Goal: Task Accomplishment & Management: Use online tool/utility

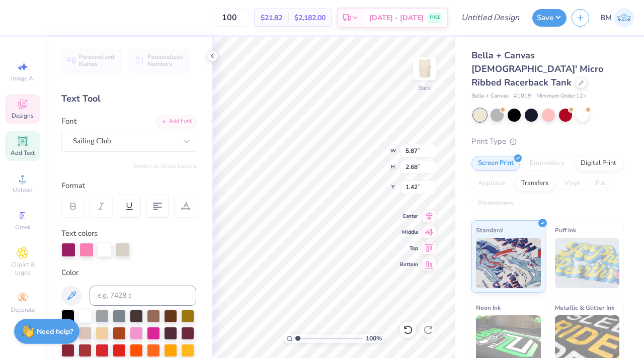
type textarea "HETA Ph"
type input "1.22"
type input "3.33"
type input "1.74"
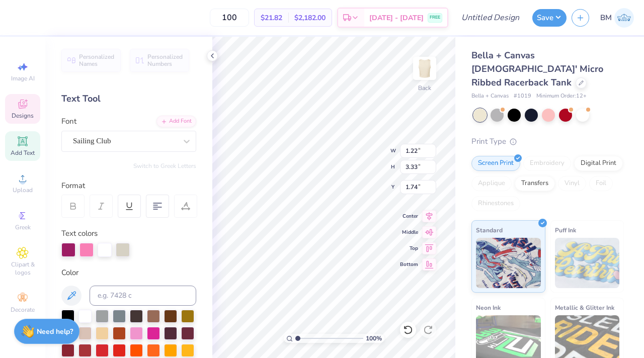
type input "1.29"
type input "3.19"
type input "1.79"
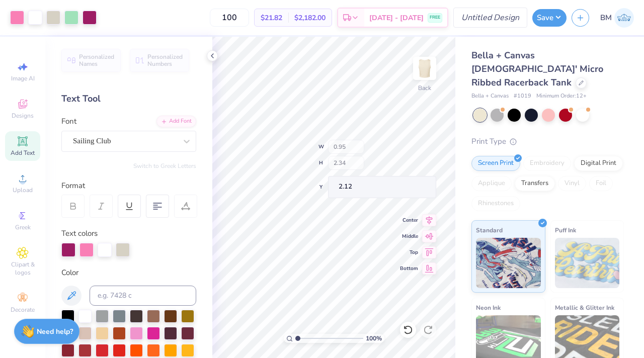
type input "0.95"
type input "2.34"
type input "2.12"
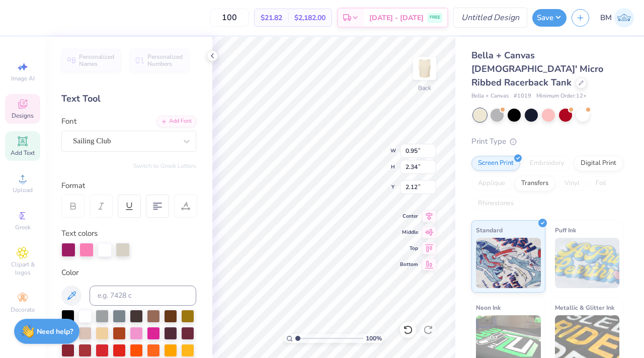
click at [407, 334] on icon at bounding box center [408, 330] width 10 height 10
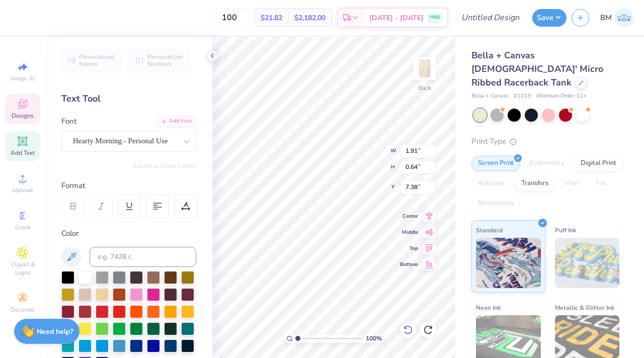
type input "1.60"
type input "0.96"
type input "7.04"
type textarea "H"
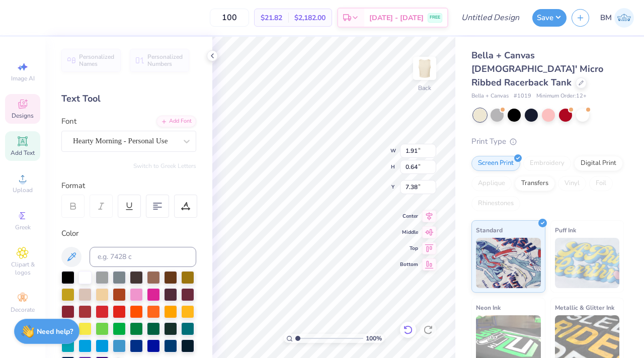
type textarea "Bid Day"
type input "7.15"
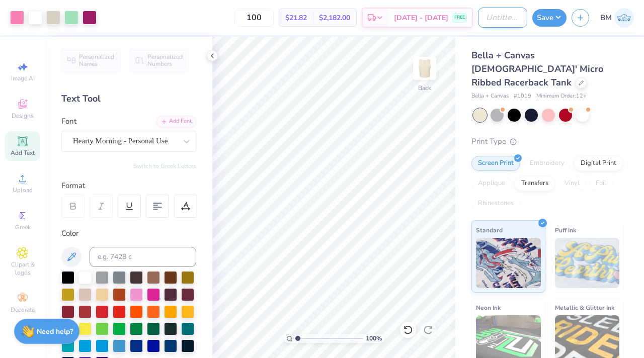
click at [485, 19] on input "Design Title" at bounding box center [502, 18] width 49 height 20
click at [503, 20] on input "Design Title" at bounding box center [502, 18] width 49 height 20
type input "t"
type input "springbid1"
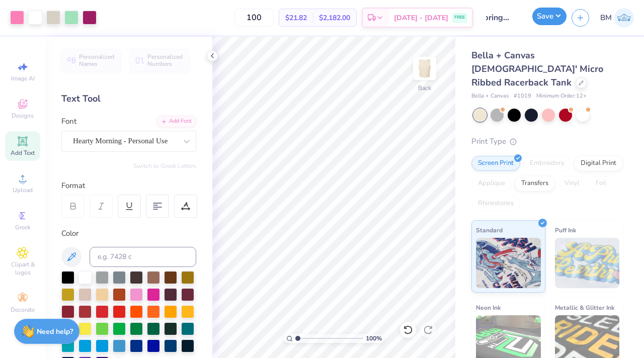
scroll to position [0, 0]
click at [556, 22] on button "Save" at bounding box center [549, 17] width 34 height 18
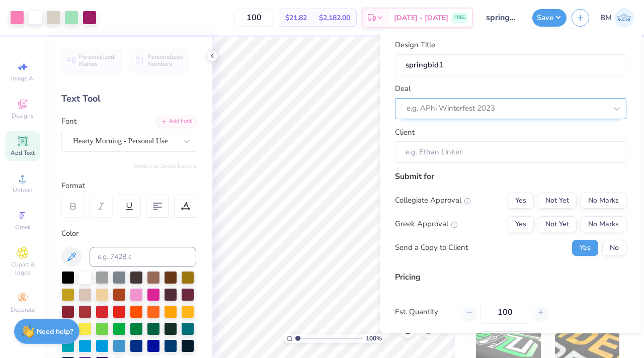
click at [517, 108] on div at bounding box center [507, 109] width 200 height 14
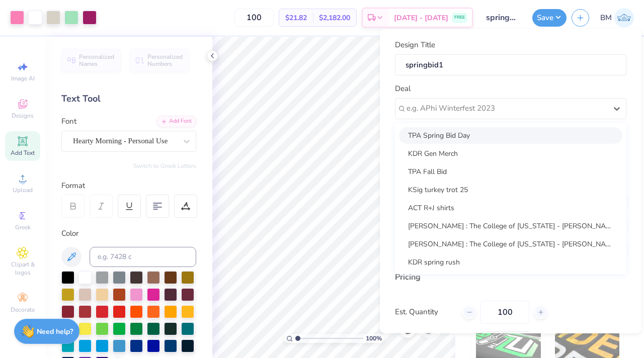
click at [502, 133] on div "TPA Spring Bid Day" at bounding box center [510, 135] width 223 height 17
type input "[PERSON_NAME]"
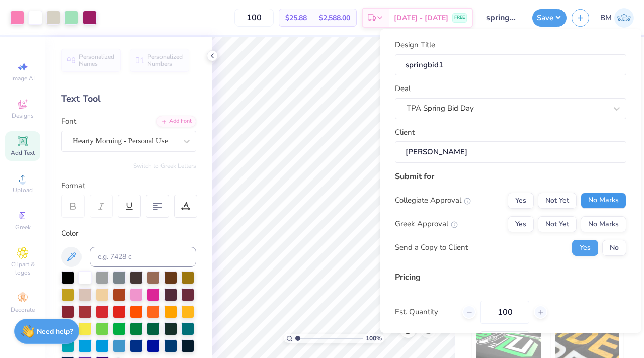
click at [583, 196] on button "No Marks" at bounding box center [604, 200] width 46 height 16
click at [526, 222] on button "Yes" at bounding box center [521, 224] width 26 height 16
type input "$25.88"
click at [545, 22] on button "Save" at bounding box center [549, 17] width 34 height 18
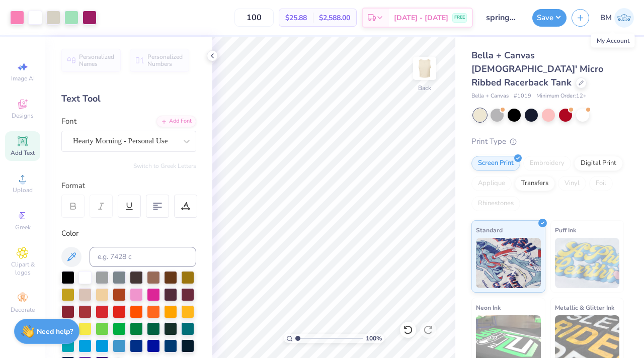
click at [627, 19] on img at bounding box center [624, 18] width 20 height 20
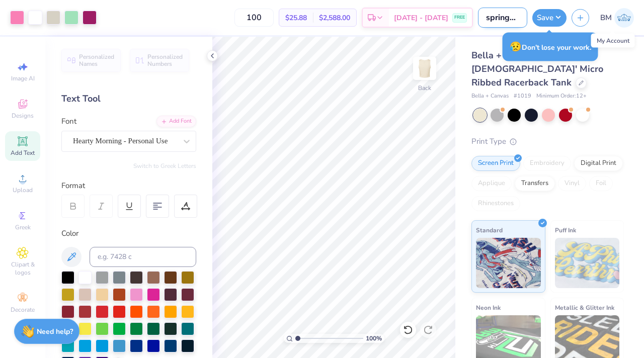
click at [495, 21] on input "springbid1" at bounding box center [502, 18] width 49 height 20
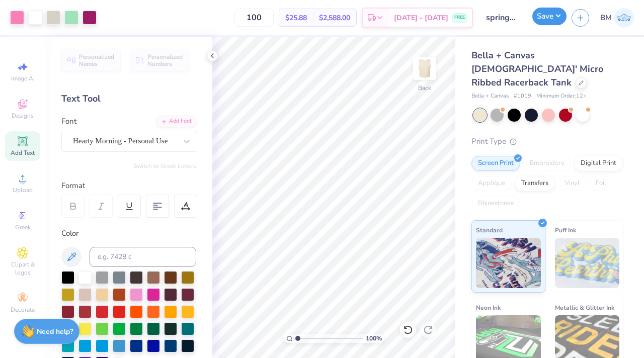
click at [550, 21] on button "Save" at bounding box center [549, 17] width 34 height 18
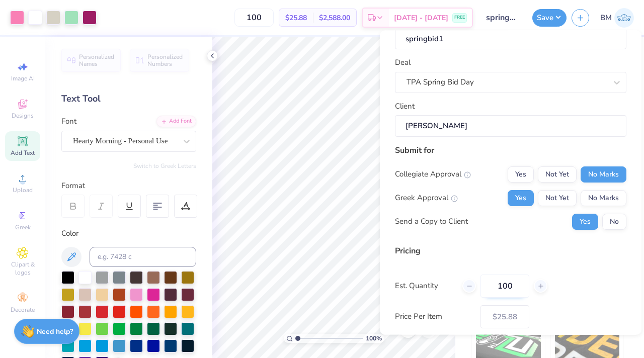
scroll to position [79, 0]
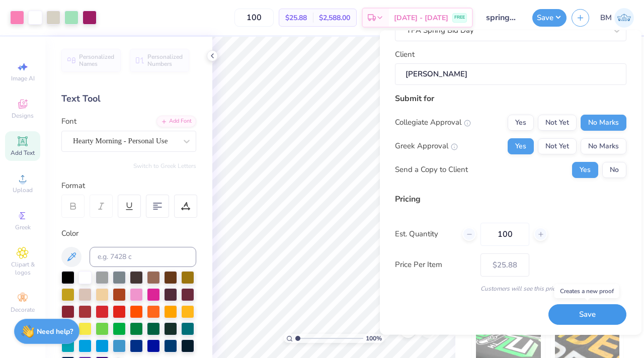
click at [580, 317] on button "Save" at bounding box center [587, 315] width 78 height 21
type input "$25.88"
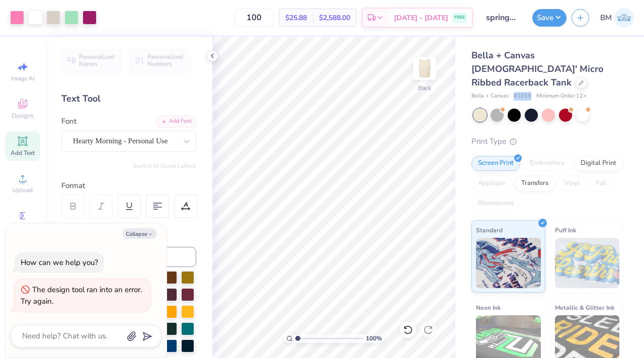
drag, startPoint x: 529, startPoint y: 84, endPoint x: 509, endPoint y: 84, distance: 20.6
click at [509, 92] on div "Bella + Canvas # 1019 Minimum Order: 12 +" at bounding box center [547, 96] width 152 height 9
copy div "# 1019"
type textarea "x"
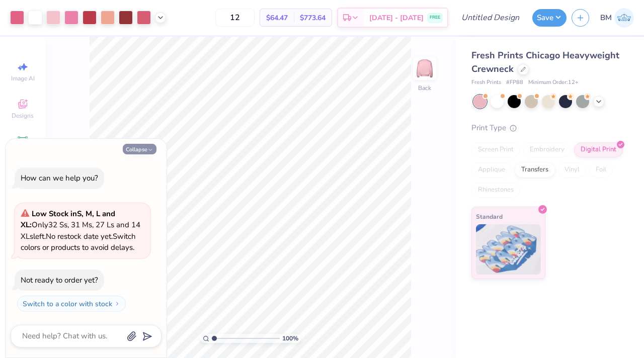
click at [139, 149] on button "Collapse" at bounding box center [140, 149] width 34 height 11
type textarea "x"
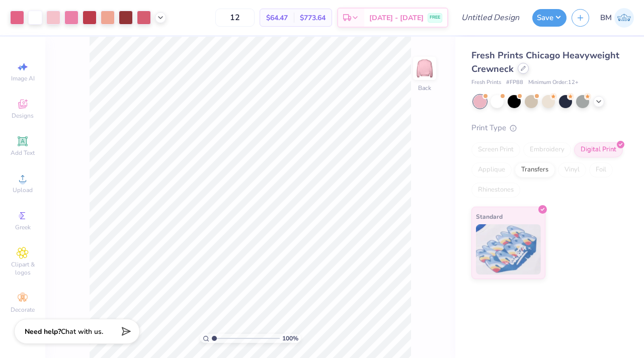
click at [524, 71] on div at bounding box center [523, 68] width 11 height 11
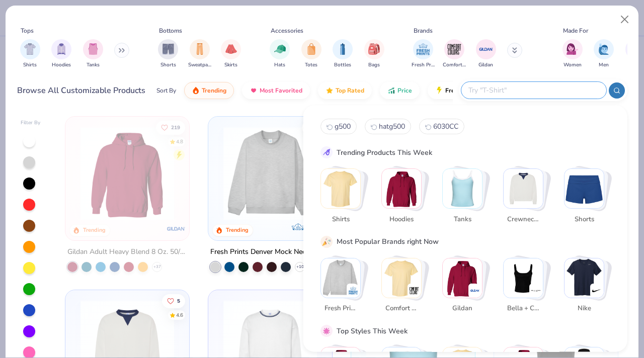
click at [524, 96] on input "text" at bounding box center [533, 91] width 132 height 12
click at [536, 290] on img "Stack Card Button Bella + Canvas" at bounding box center [536, 290] width 10 height 10
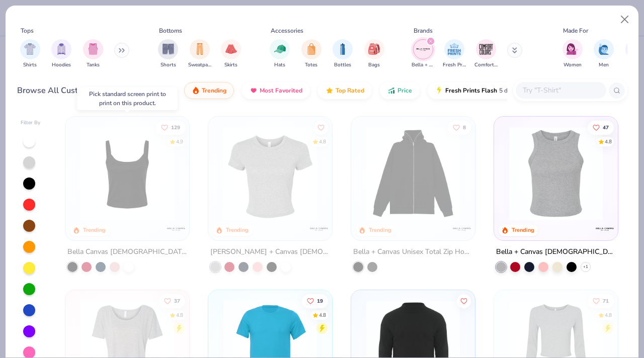
click at [103, 220] on div at bounding box center [127, 176] width 114 height 109
click at [83, 162] on img at bounding box center [127, 174] width 104 height 94
click at [625, 18] on button "Close" at bounding box center [624, 19] width 19 height 19
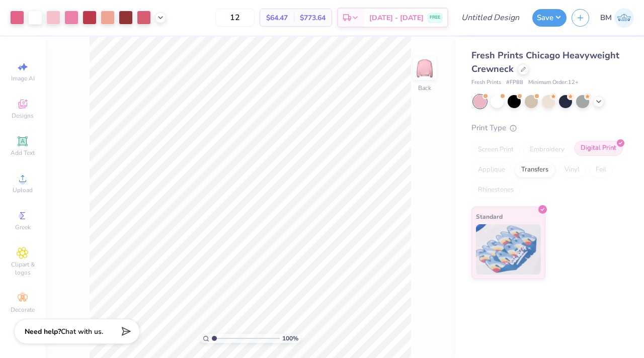
click at [592, 151] on div "Digital Print" at bounding box center [598, 148] width 49 height 15
click at [541, 222] on div "Standard" at bounding box center [508, 241] width 74 height 72
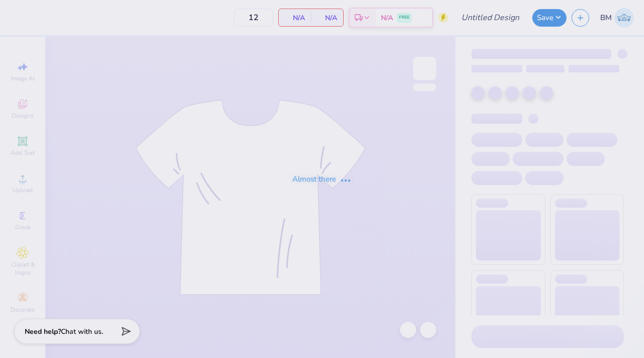
type input "50"
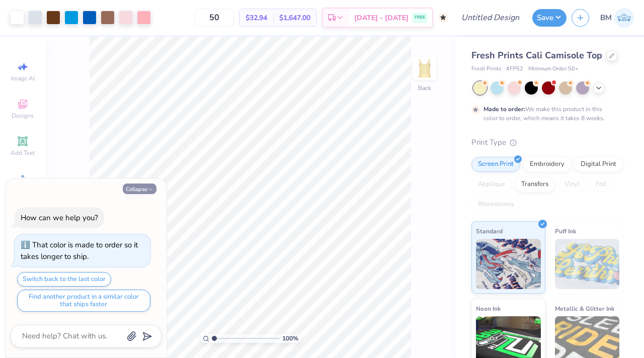
click at [141, 188] on button "Collapse" at bounding box center [140, 189] width 34 height 11
type textarea "x"
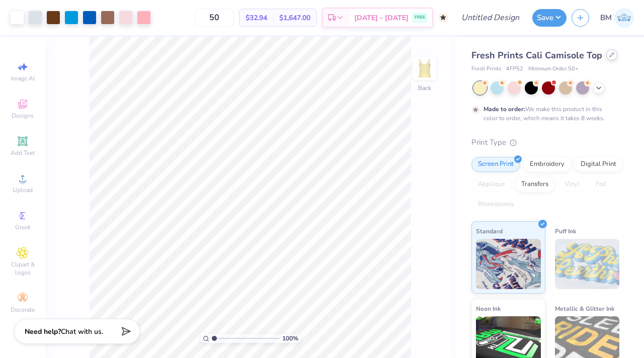
click at [604, 58] on div "Fresh Prints Cali Camisole Top" at bounding box center [547, 56] width 152 height 14
click at [608, 58] on div at bounding box center [611, 54] width 11 height 11
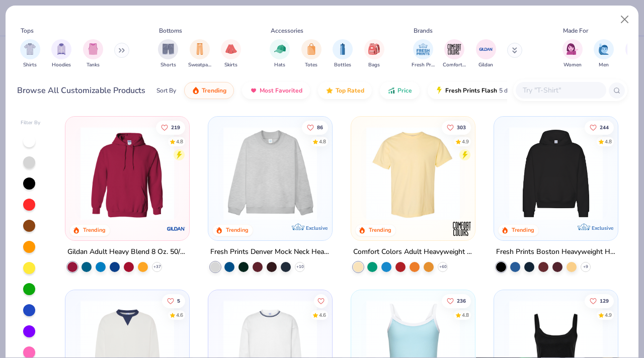
click at [544, 89] on input "text" at bounding box center [560, 91] width 77 height 12
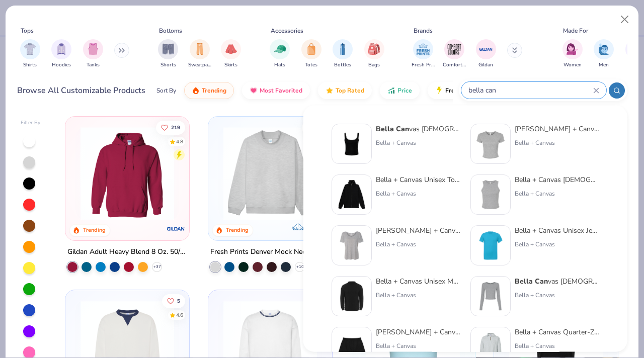
type input "bella can"
click at [387, 141] on div "Bella + Canvas" at bounding box center [418, 142] width 85 height 9
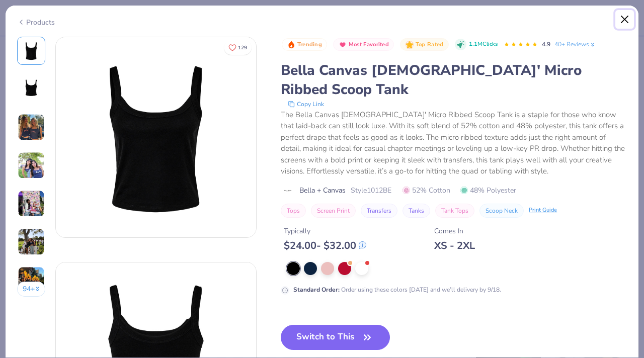
click at [624, 10] on button "Close" at bounding box center [624, 19] width 19 height 19
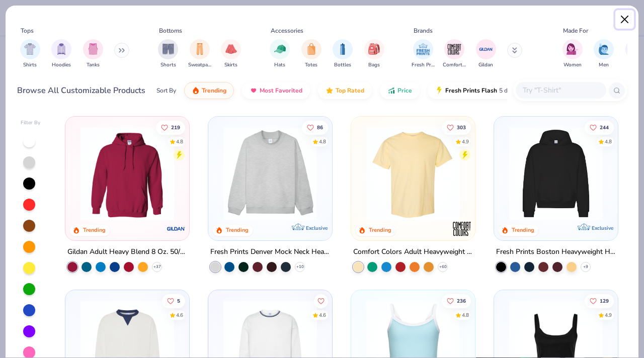
click at [621, 17] on button "Close" at bounding box center [624, 19] width 19 height 19
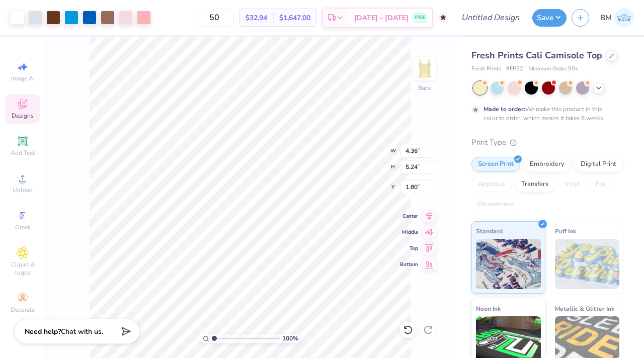
type input "4.36"
type input "5.24"
type input "1.76"
type input "1.44"
click at [217, 339] on input "range" at bounding box center [246, 338] width 68 height 9
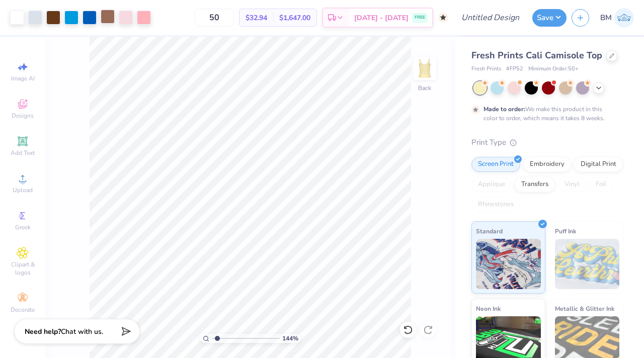
click at [108, 16] on div at bounding box center [108, 17] width 14 height 14
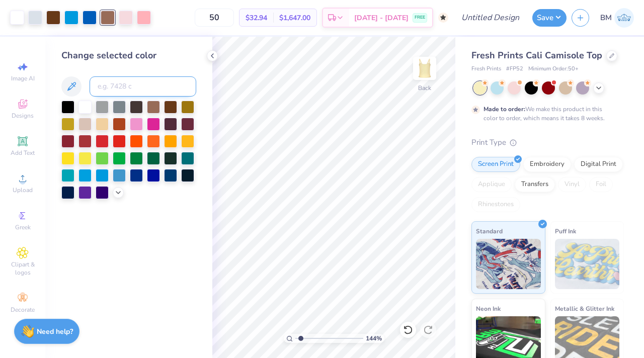
click at [113, 93] on input at bounding box center [143, 86] width 107 height 20
type input "1545"
click at [89, 16] on div at bounding box center [90, 17] width 14 height 14
click at [119, 88] on input at bounding box center [143, 86] width 107 height 20
type input "2925"
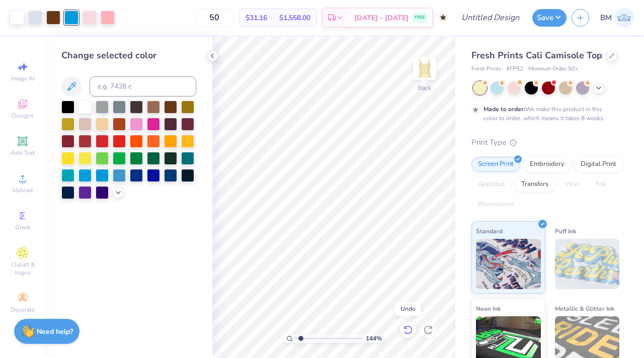
click at [403, 331] on div at bounding box center [408, 330] width 16 height 16
click at [69, 21] on div at bounding box center [71, 18] width 14 height 14
click at [120, 89] on input at bounding box center [143, 86] width 107 height 20
type input "300"
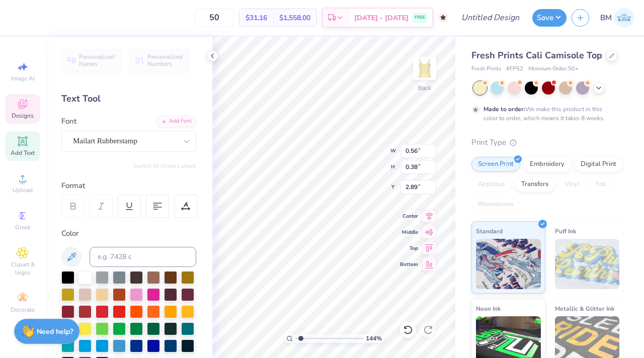
type textarea "12"
type textarea "THETA PHI ALPHA"
type textarea "THETA PHI"
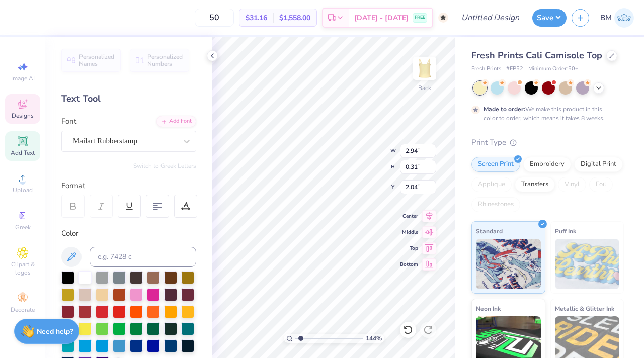
scroll to position [0, 2]
click at [410, 328] on icon at bounding box center [408, 330] width 10 height 10
type input "5.03"
type textarea "BID DAY"
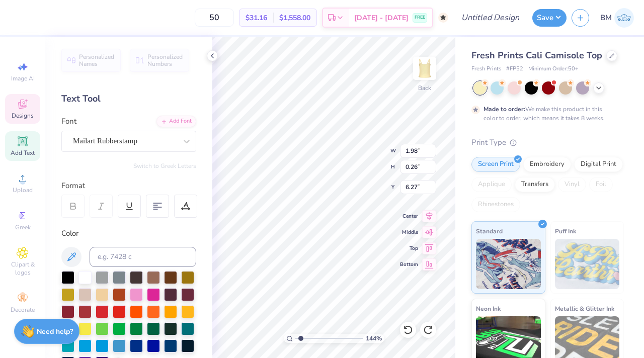
scroll to position [0, 1]
type input "1.48"
type input "0.34"
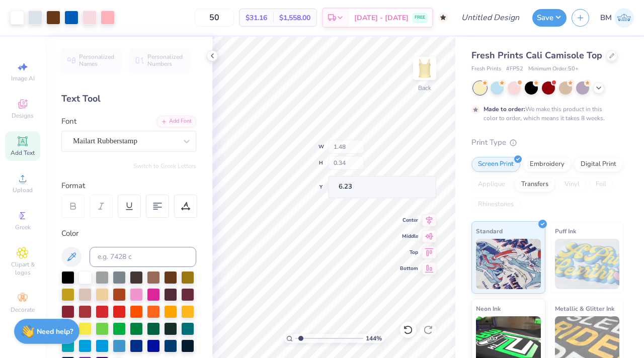
type input "6.28"
type input "1.96"
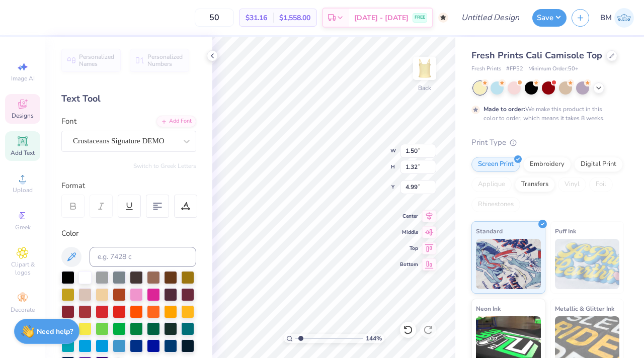
type input "1.48"
type input "0.34"
type input "6.28"
type input "1.76"
type input "0.31"
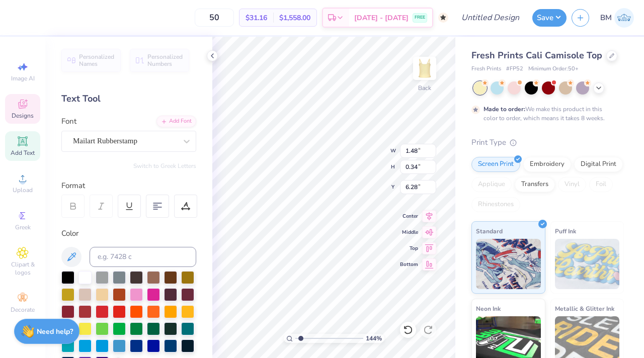
type input "1.96"
type textarea "THETA PHI ALPHA"
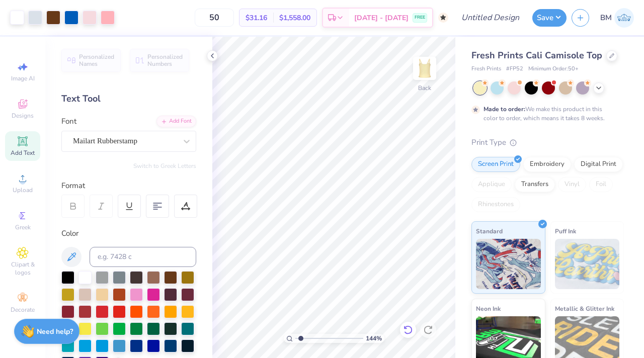
click at [408, 332] on icon at bounding box center [408, 330] width 10 height 10
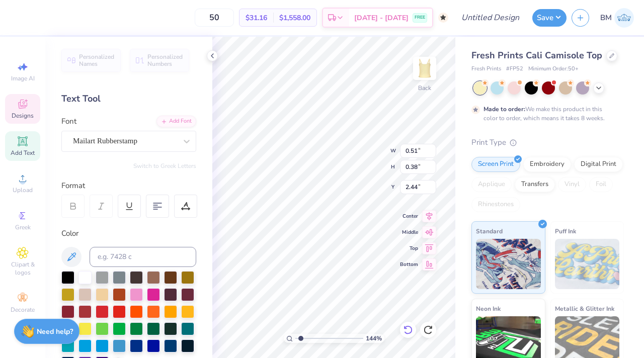
type textarea "20"
type input "0.39"
type input "2.89"
type textarea "26"
type input "2.27"
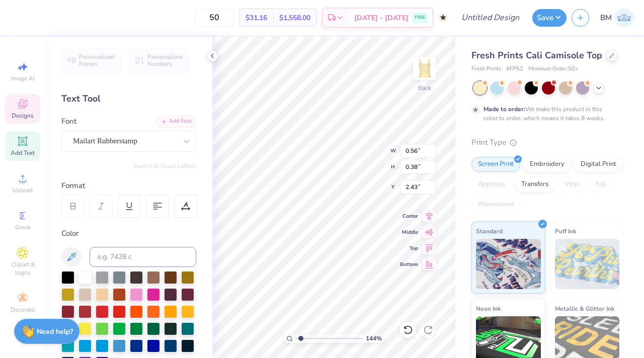
type input "0.56"
type input "2.43"
type input "0.56"
type input "2.59"
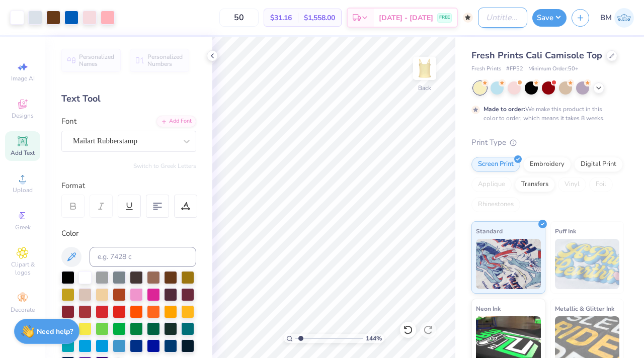
click at [491, 20] on input "Design Title" at bounding box center [502, 18] width 49 height 20
type input "tpabid2"
click at [556, 19] on button "Save" at bounding box center [549, 17] width 34 height 18
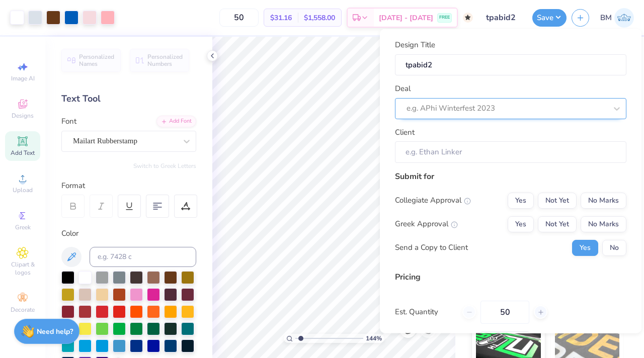
click at [479, 106] on div at bounding box center [507, 109] width 200 height 14
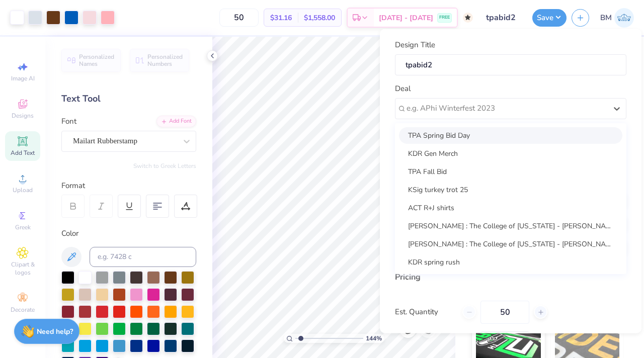
click at [474, 137] on div "TPA Spring Bid Day" at bounding box center [510, 135] width 223 height 17
type input "[PERSON_NAME]"
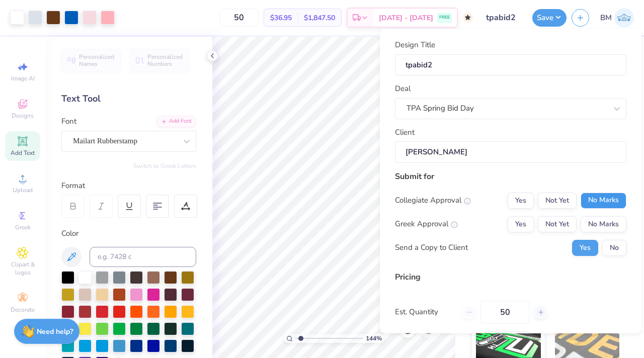
click at [590, 195] on button "No Marks" at bounding box center [604, 200] width 46 height 16
click at [523, 229] on button "Yes" at bounding box center [521, 224] width 26 height 16
type input "$36.95"
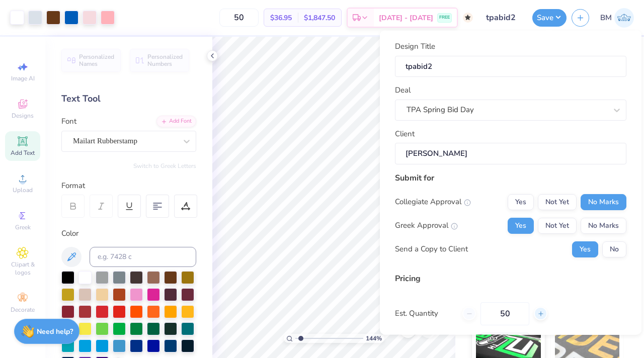
scroll to position [79, 0]
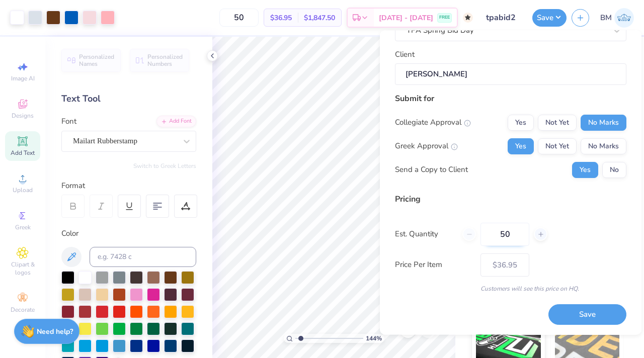
click at [506, 231] on input "50" at bounding box center [505, 234] width 49 height 23
type input "100"
type input "$32.94"
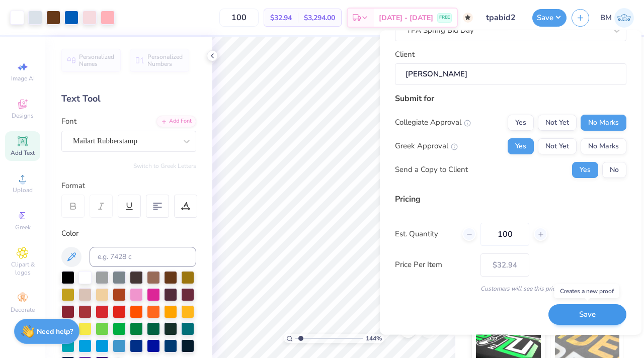
type input "100"
click at [569, 310] on button "Save" at bounding box center [587, 315] width 78 height 21
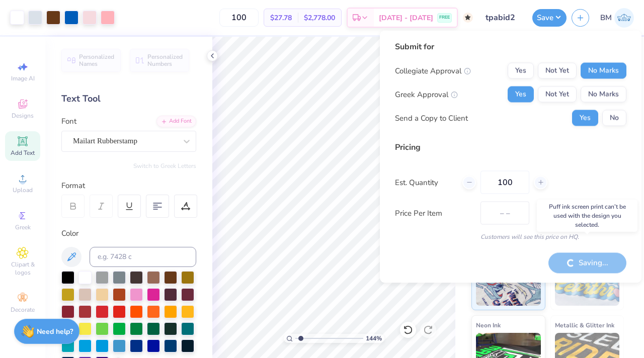
type input "$32.94"
